Goal: Task Accomplishment & Management: Manage account settings

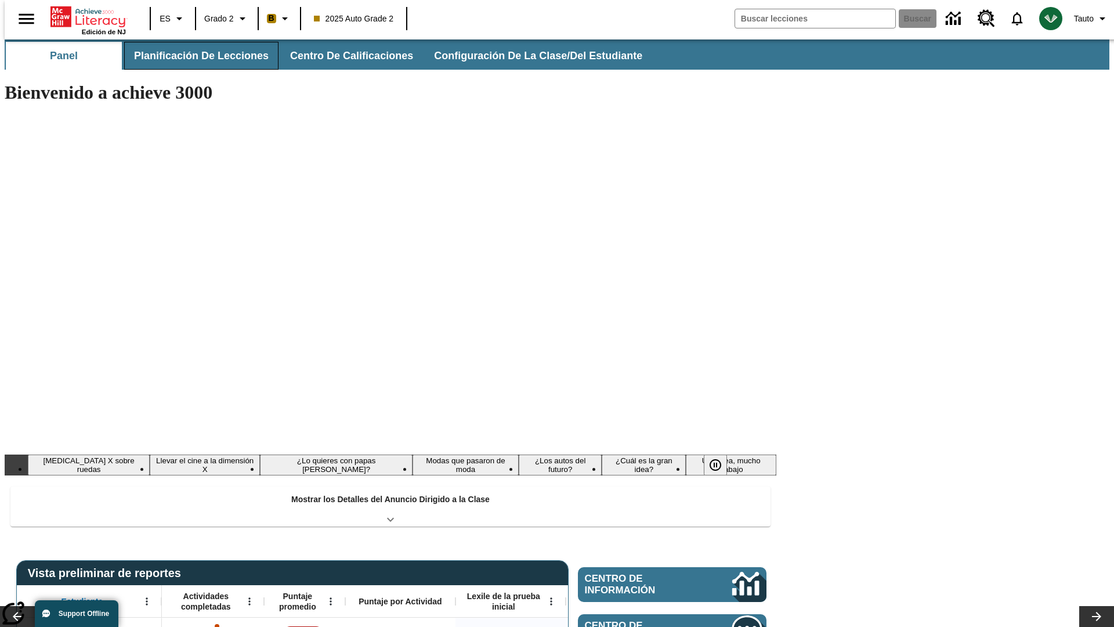
click at [194, 56] on button "Planificación de lecciones" at bounding box center [201, 56] width 154 height 28
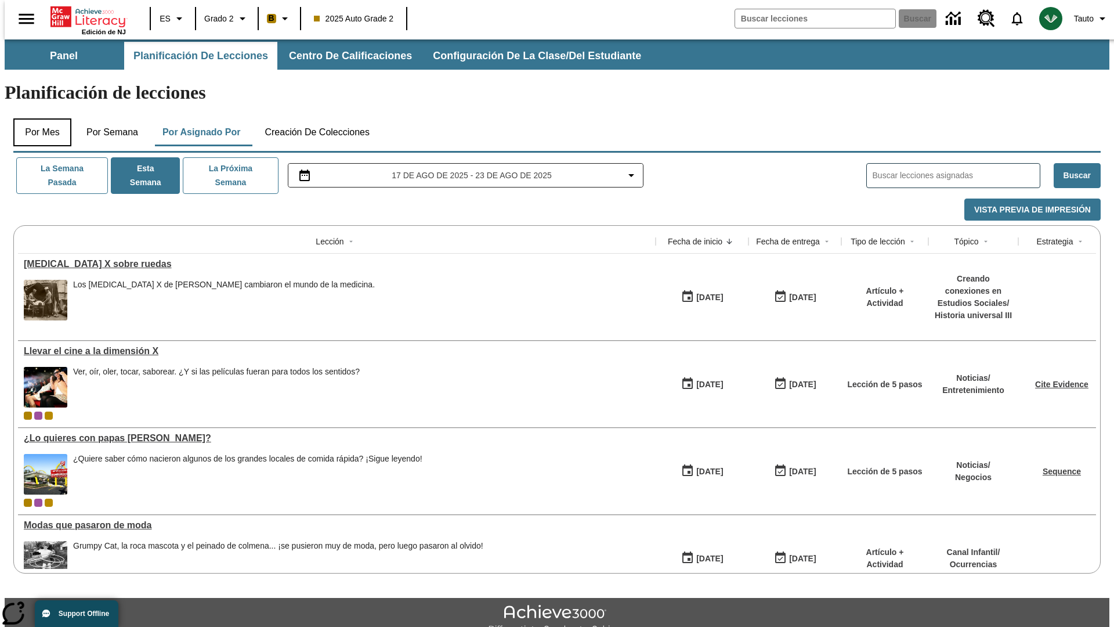
click at [38, 118] on button "Por mes" at bounding box center [42, 132] width 58 height 28
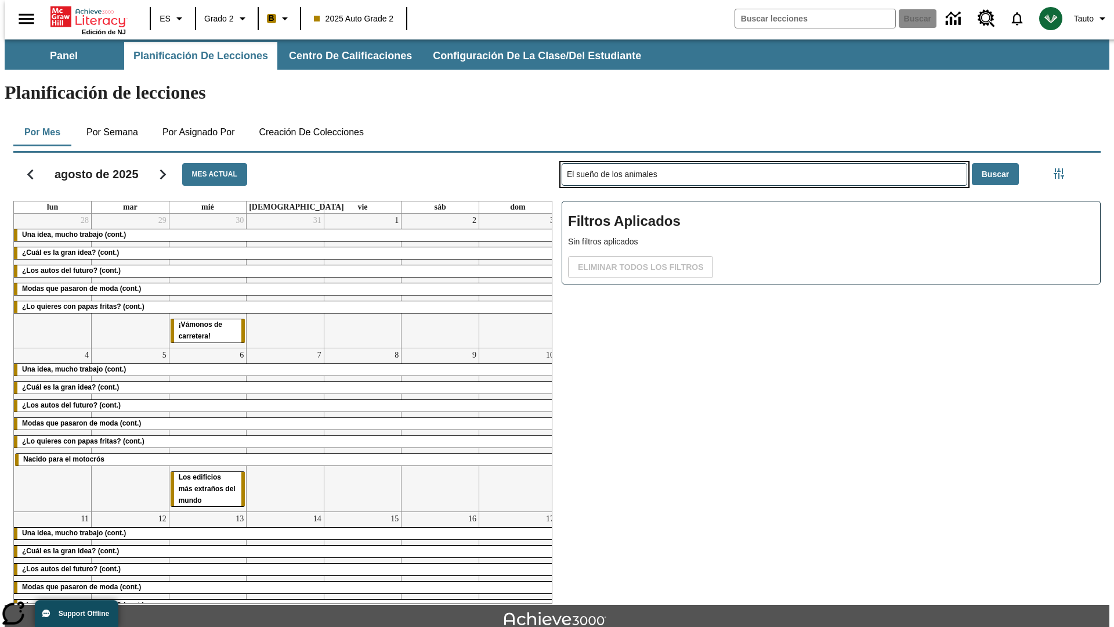
type input "El sueño de los animales"
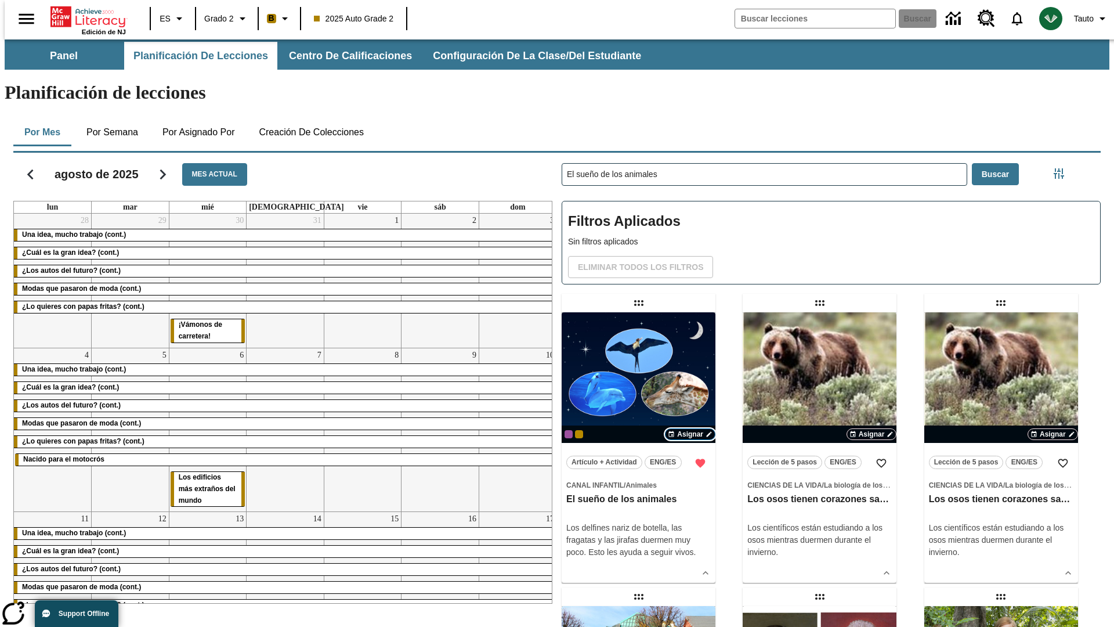
click at [690, 429] on span "Asignar" at bounding box center [690, 434] width 26 height 10
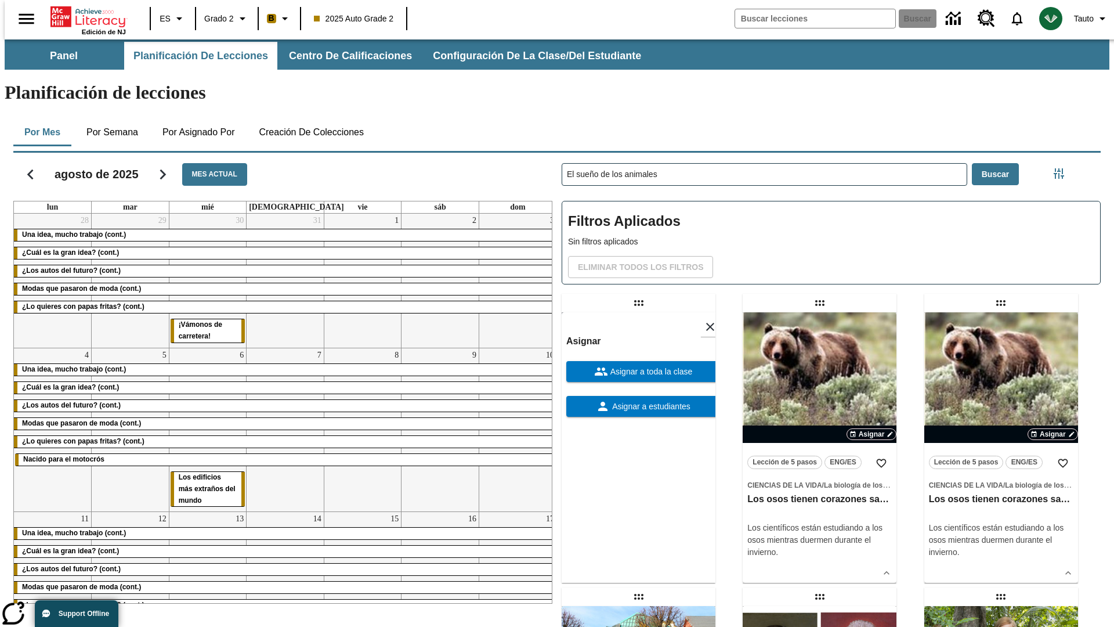
scroll to position [315, 0]
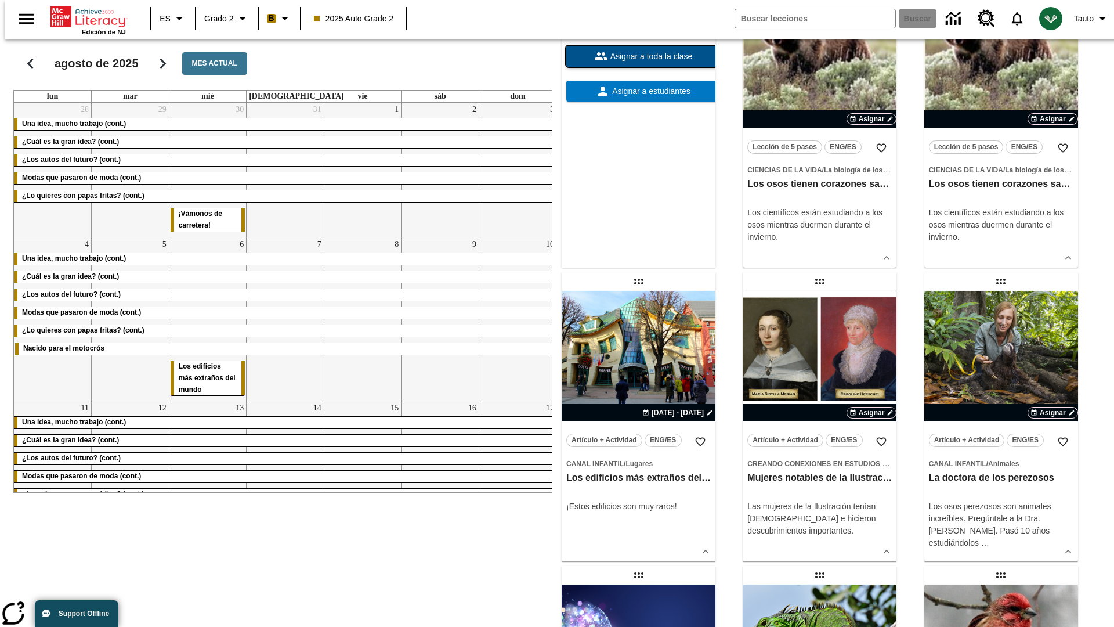
click at [638, 63] on span "Asignar a toda la clase" at bounding box center [650, 56] width 85 height 12
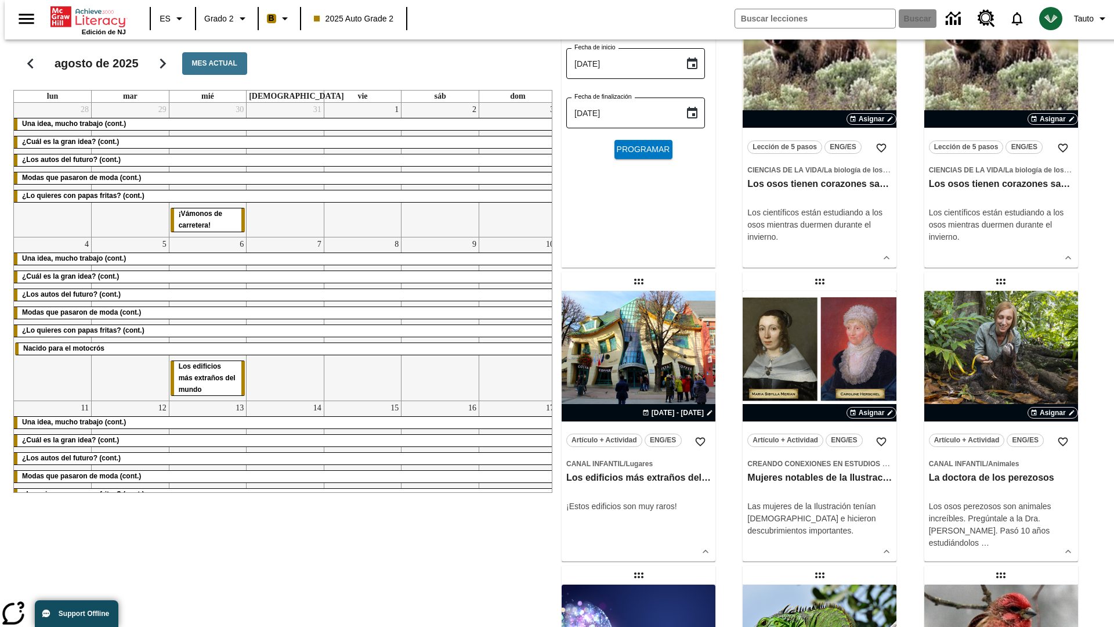
scroll to position [0, 0]
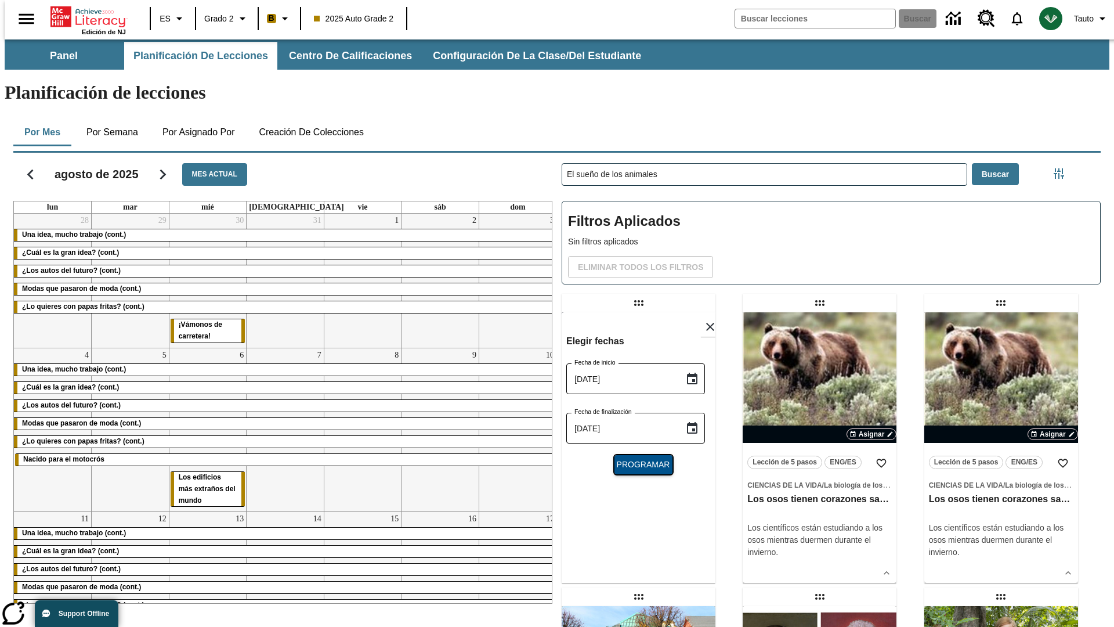
click at [638, 458] on span "Programar" at bounding box center [643, 464] width 53 height 12
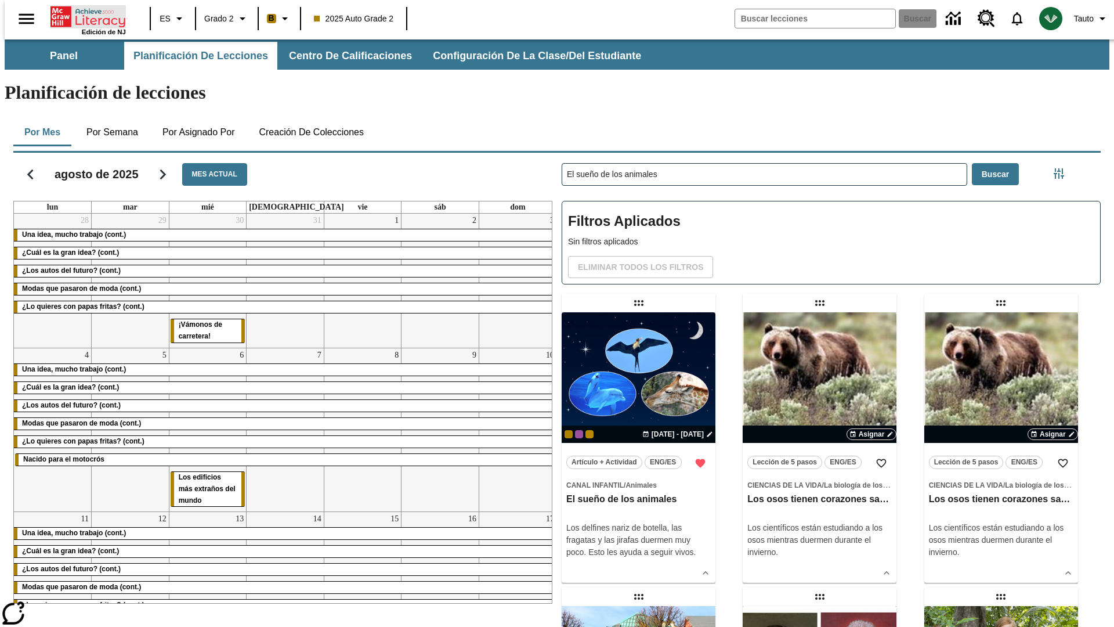
click at [84, 16] on icon "Portada" at bounding box center [88, 16] width 77 height 23
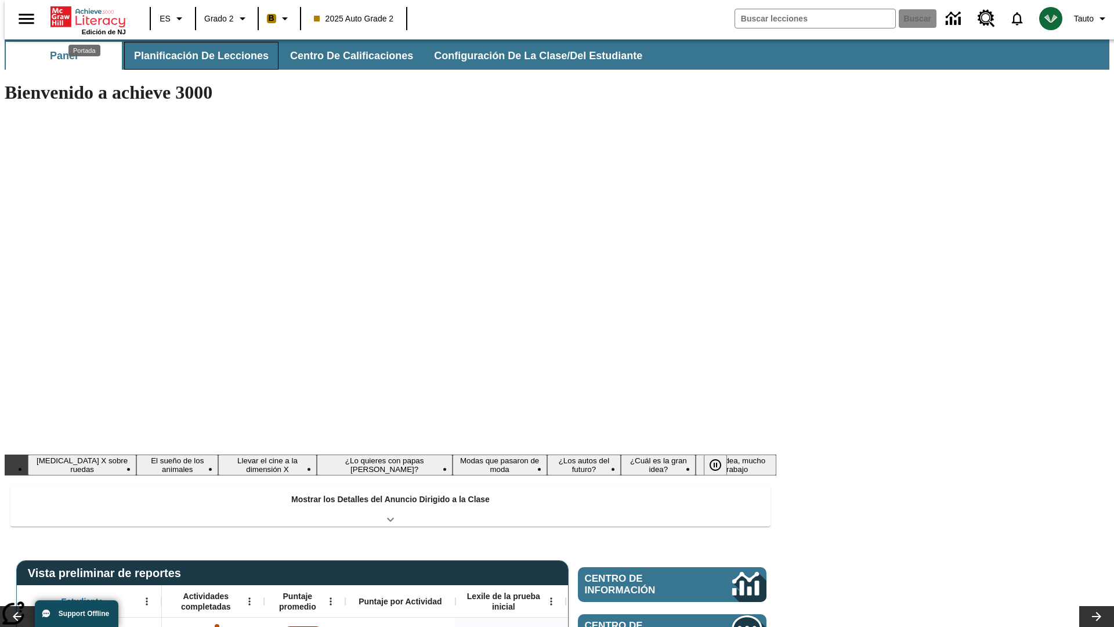
click at [194, 56] on button "Planificación de lecciones" at bounding box center [201, 56] width 154 height 28
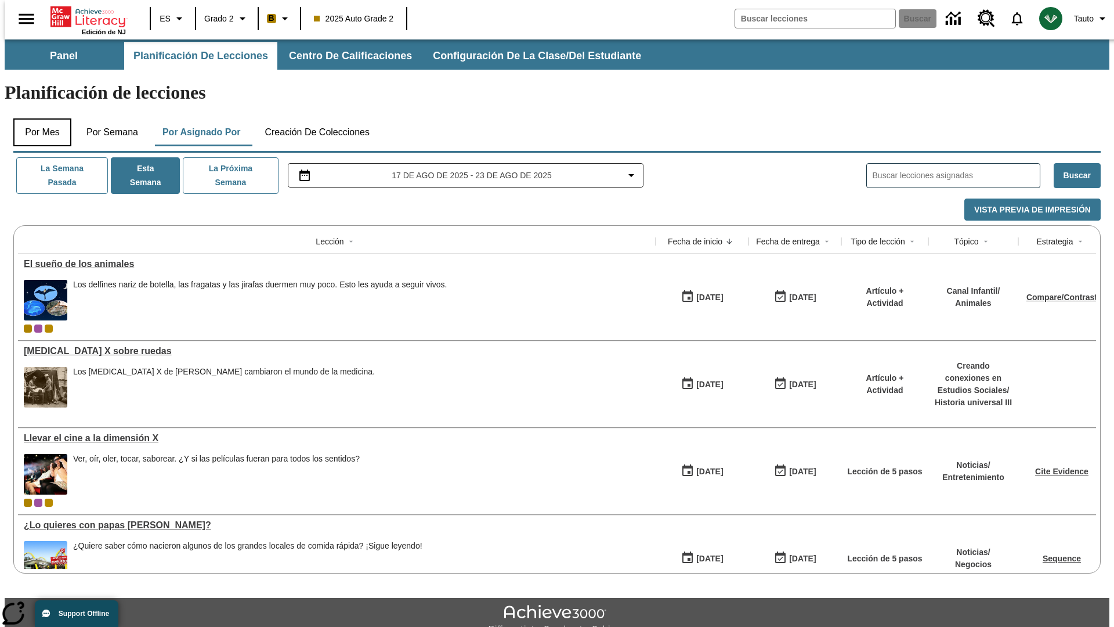
click at [38, 118] on button "Por mes" at bounding box center [42, 132] width 58 height 28
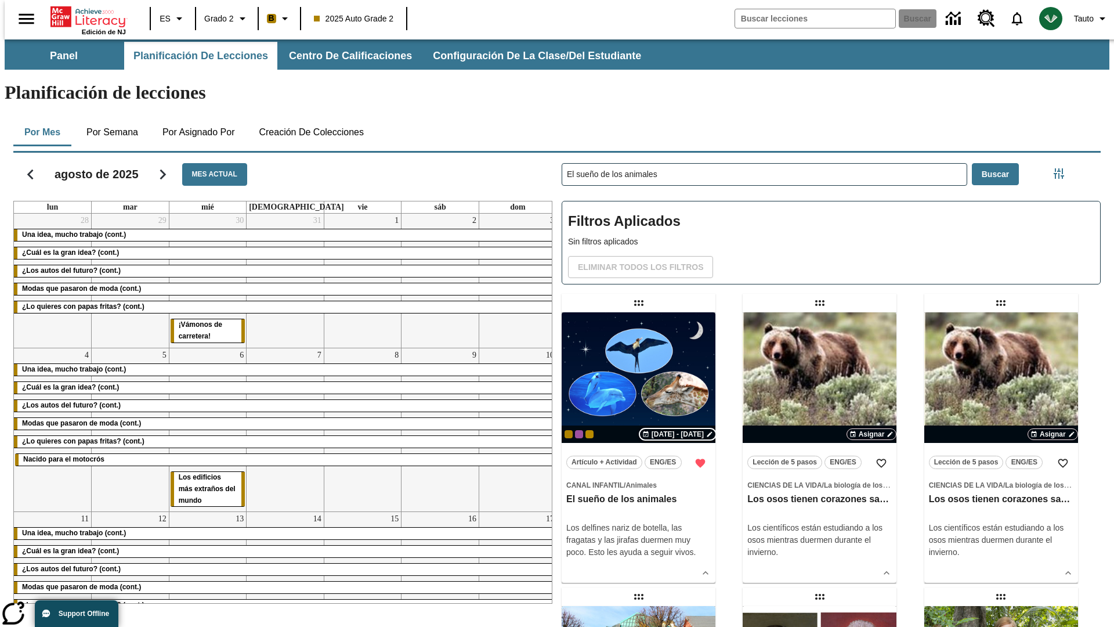
click at [679, 429] on span "[DATE] - [DATE]" at bounding box center [678, 434] width 52 height 10
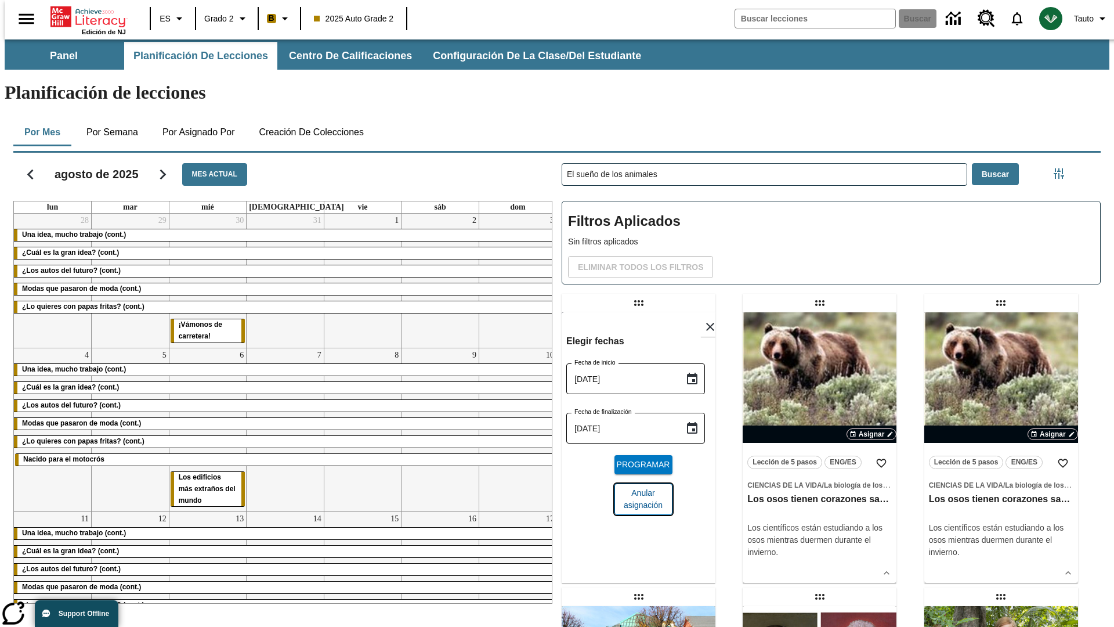
click at [638, 487] on span "Anular asignación" at bounding box center [643, 499] width 39 height 24
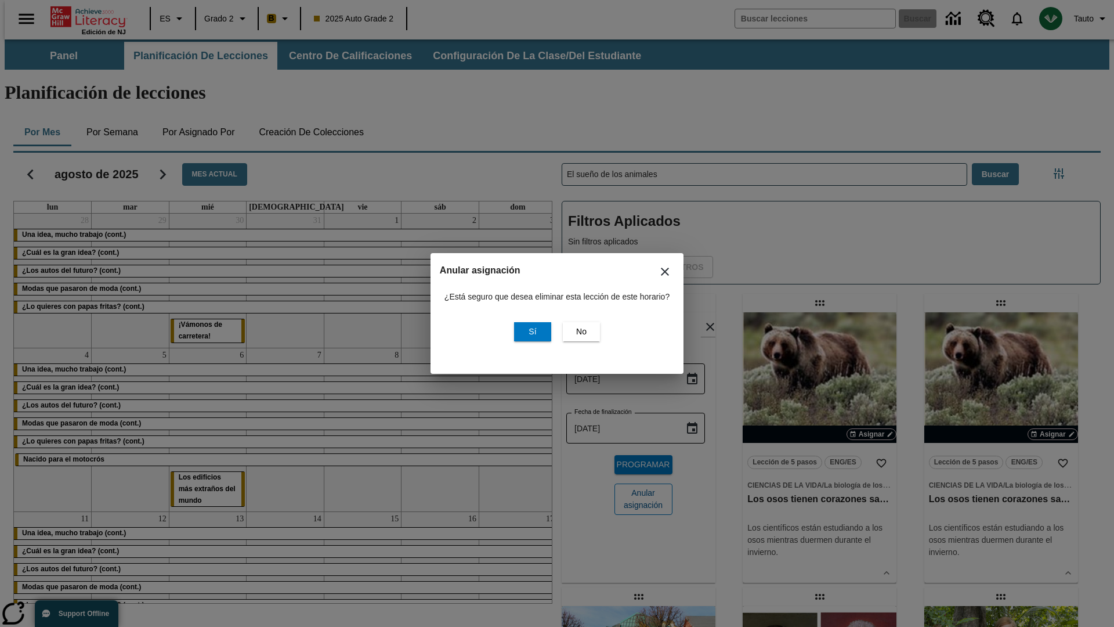
scroll to position [140, 0]
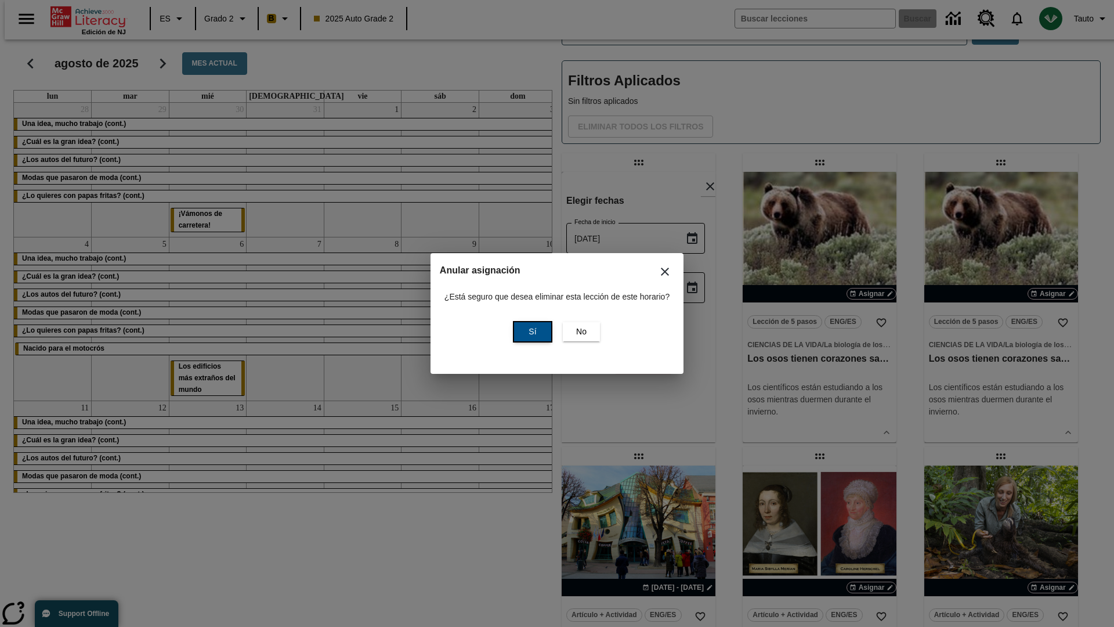
click at [531, 331] on span "Sí" at bounding box center [533, 331] width 8 height 12
